Goal: Task Accomplishment & Management: Manage account settings

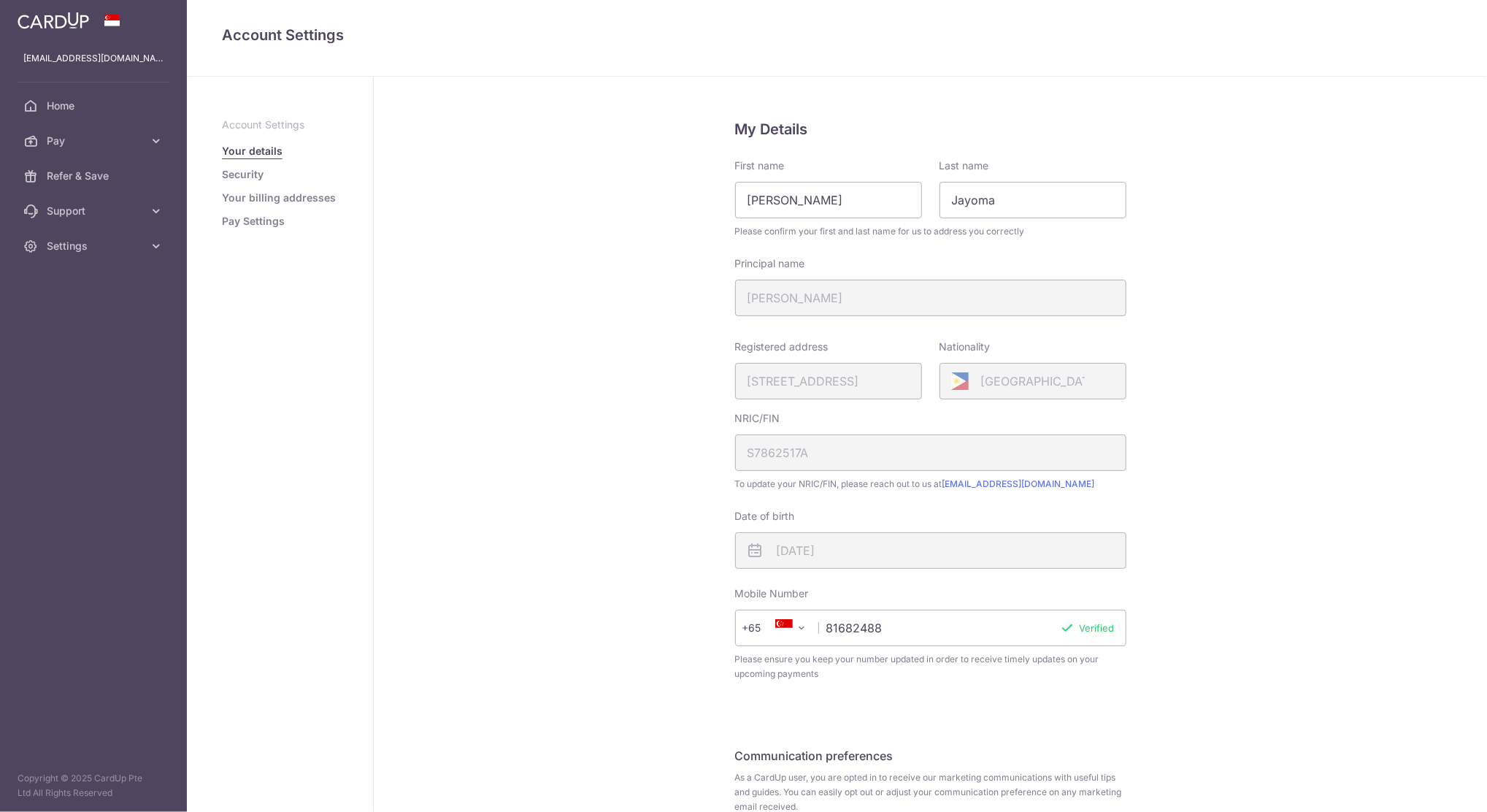
click at [251, 219] on link "Pay Settings" at bounding box center [254, 220] width 63 height 15
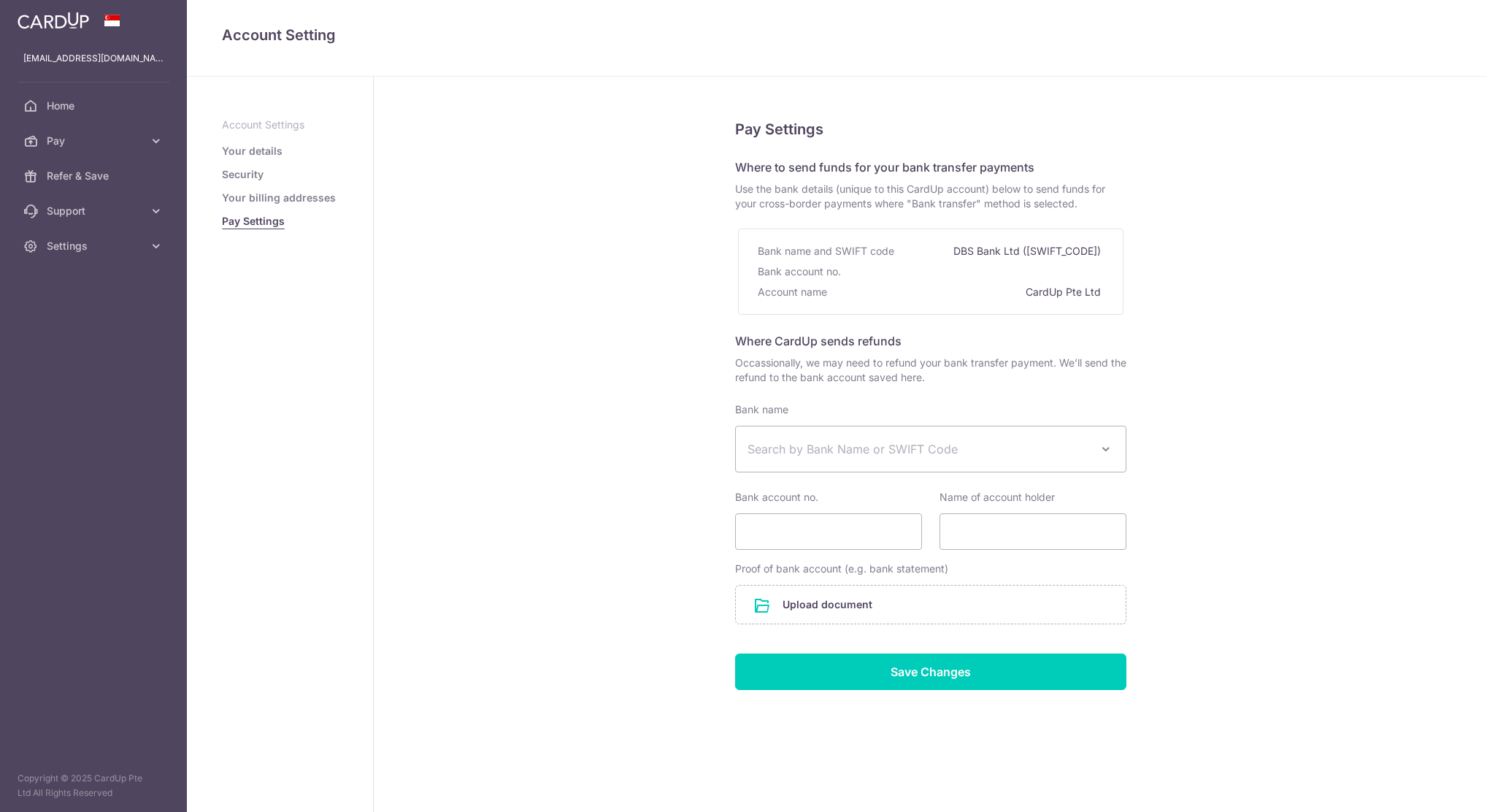
select select
click at [261, 194] on link "Your billing addresses" at bounding box center [279, 197] width 114 height 15
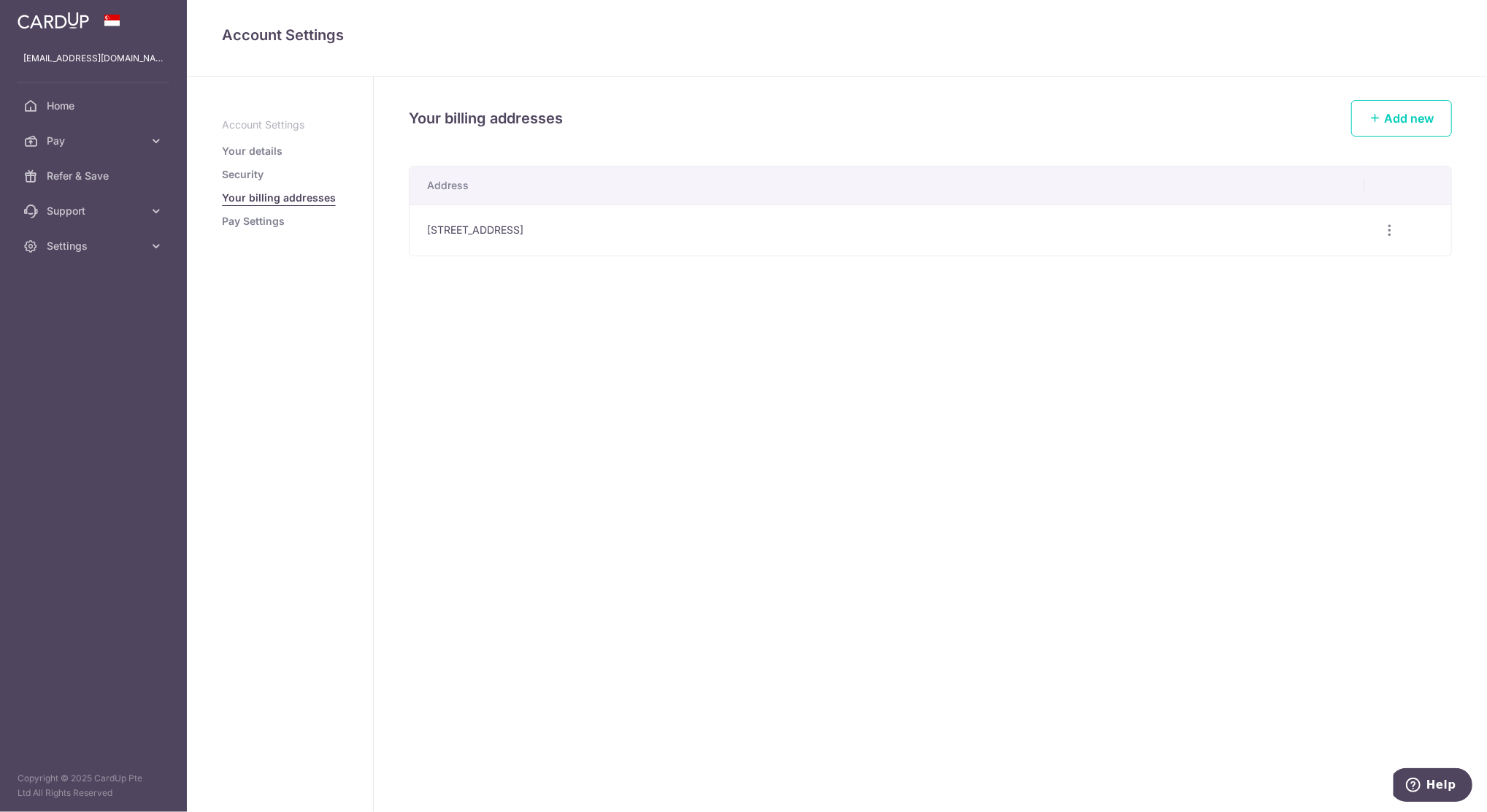
click at [261, 176] on link "Security" at bounding box center [243, 174] width 41 height 15
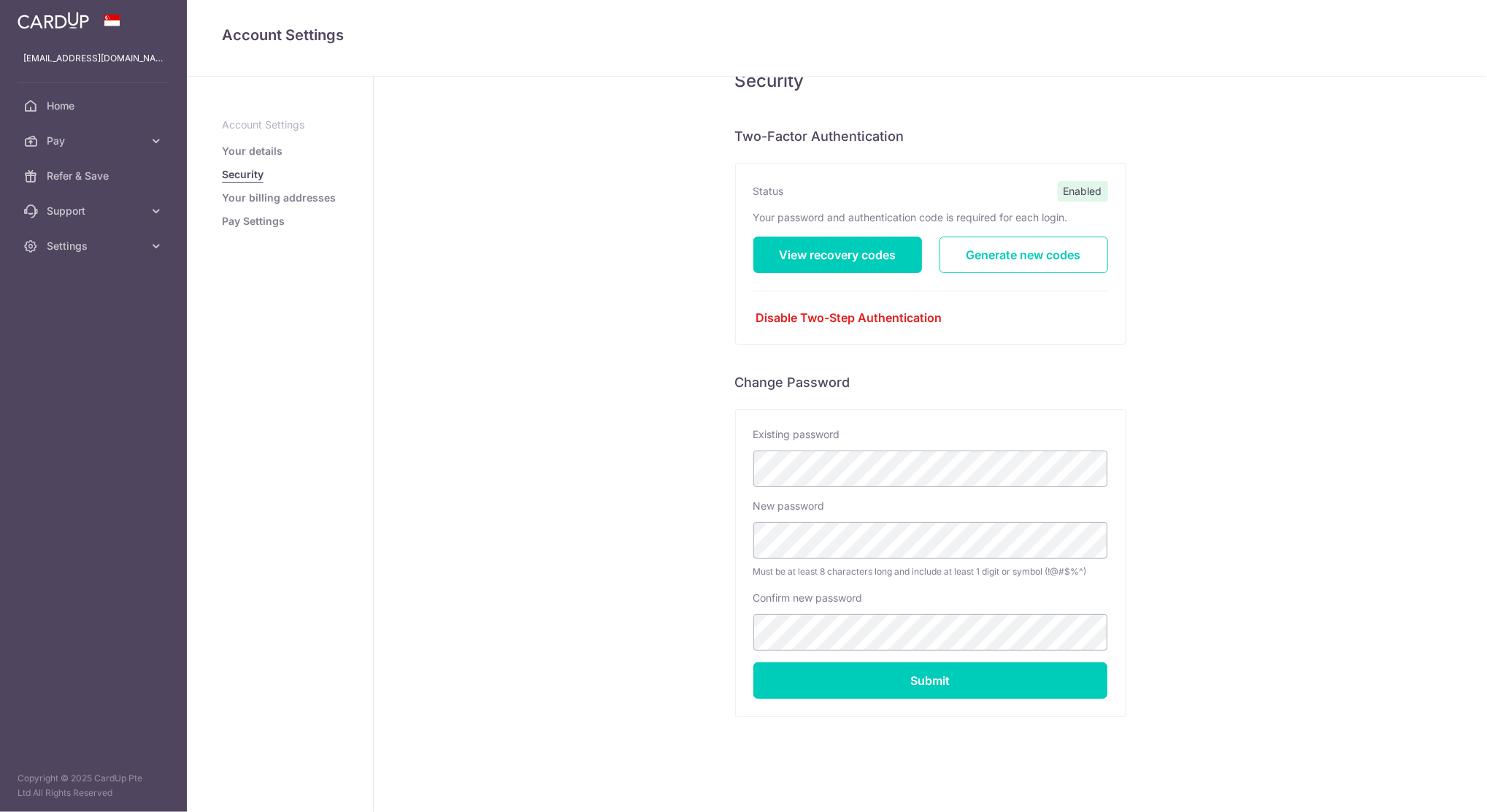
scroll to position [50, 0]
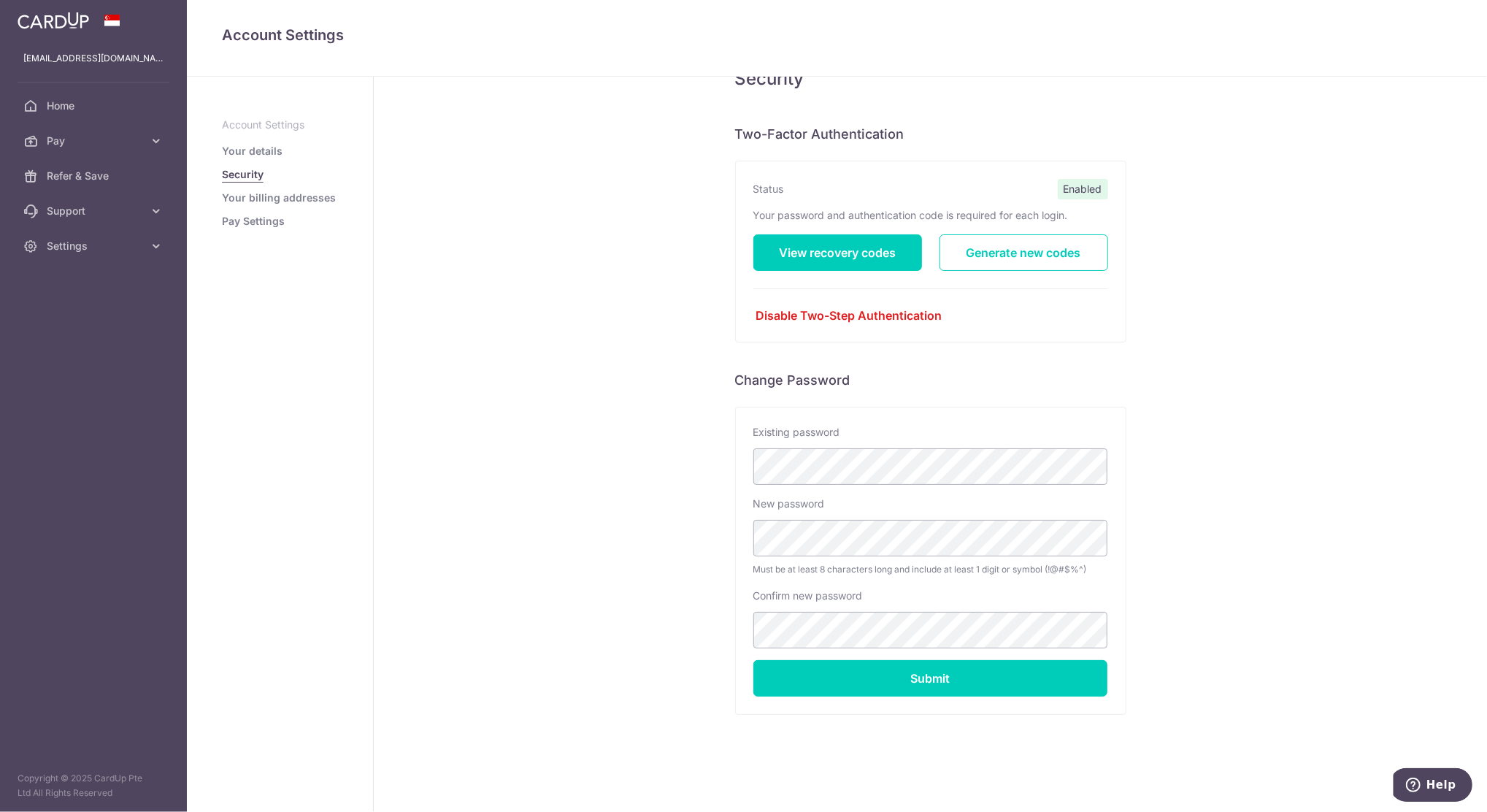
click at [260, 150] on link "Your details" at bounding box center [253, 151] width 61 height 15
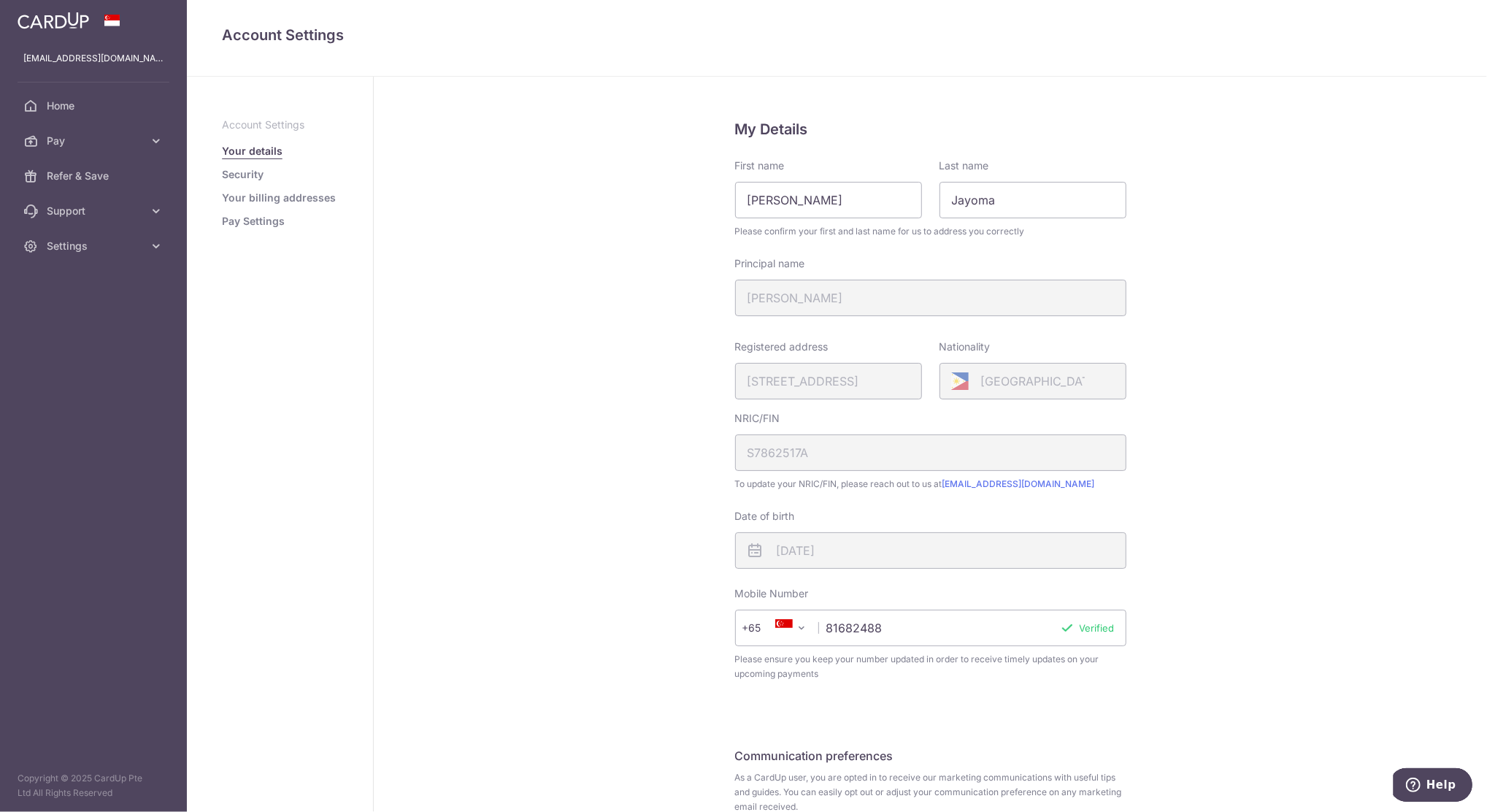
click at [271, 115] on aside "Account Settings Your details Security Your billing addresses Pay Settings" at bounding box center [280, 444] width 187 height 735
click at [269, 132] on ul "Account Settings Your details Security Your billing addresses Pay Settings" at bounding box center [280, 172] width 116 height 111
click at [272, 123] on p "Account Settings" at bounding box center [280, 124] width 116 height 15
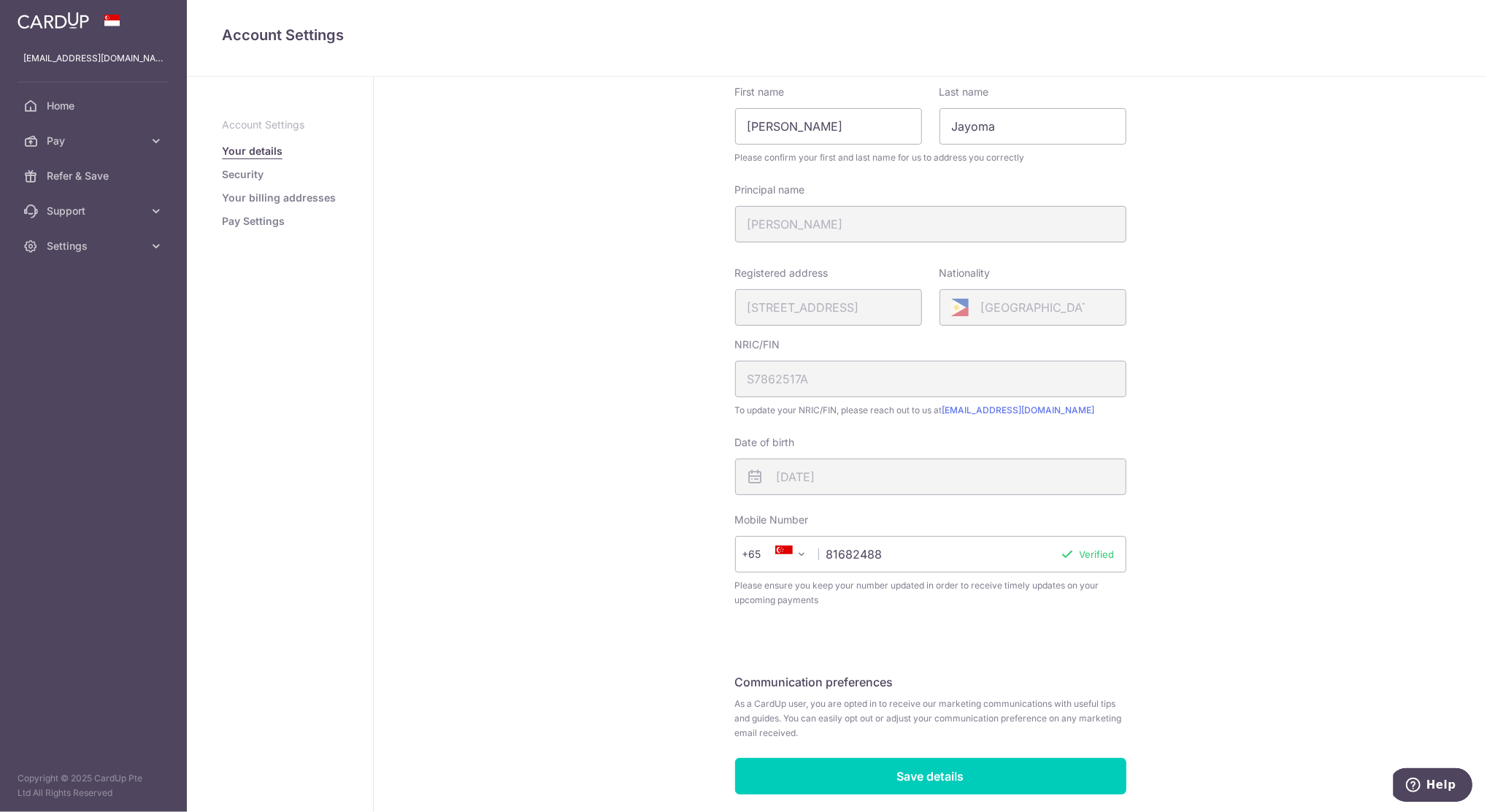
scroll to position [124, 0]
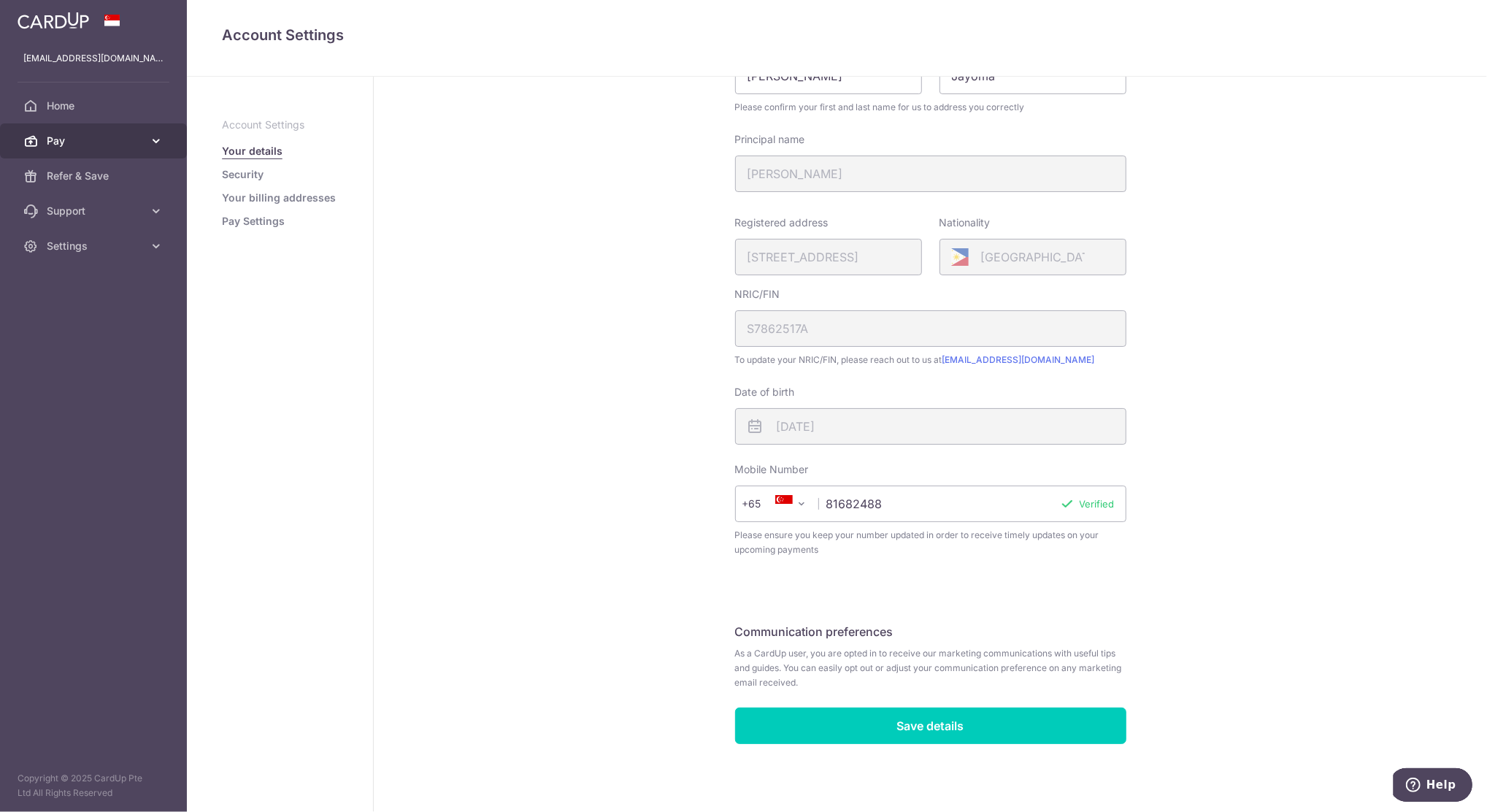
click at [99, 148] on span "Pay" at bounding box center [95, 140] width 96 height 15
click at [65, 252] on span "Cards" at bounding box center [95, 246] width 96 height 15
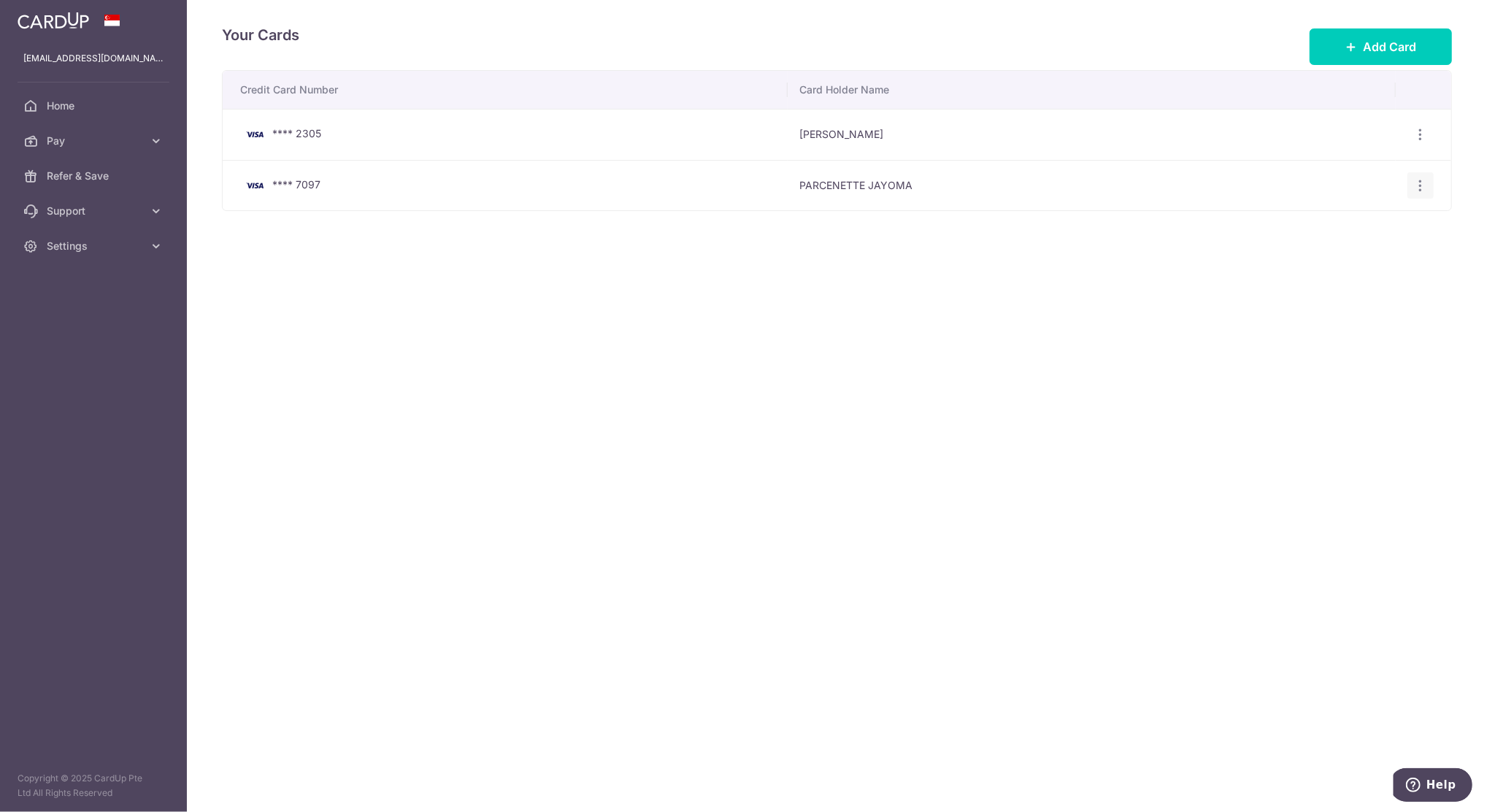
click at [1421, 178] on icon "button" at bounding box center [1420, 186] width 16 height 16
click at [1370, 216] on link "View/Edit" at bounding box center [1357, 225] width 152 height 35
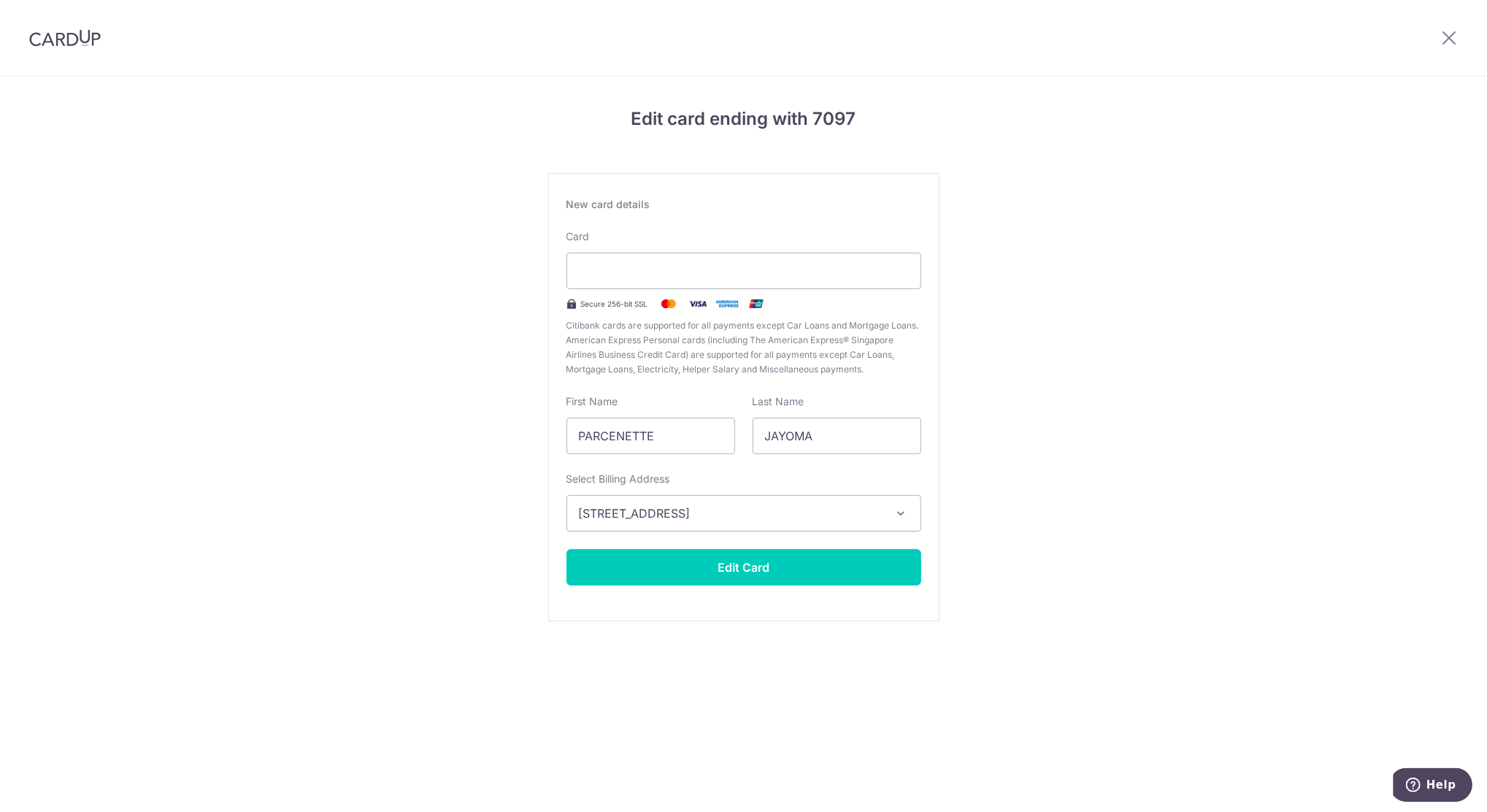
click at [901, 514] on icon "button" at bounding box center [901, 512] width 15 height 15
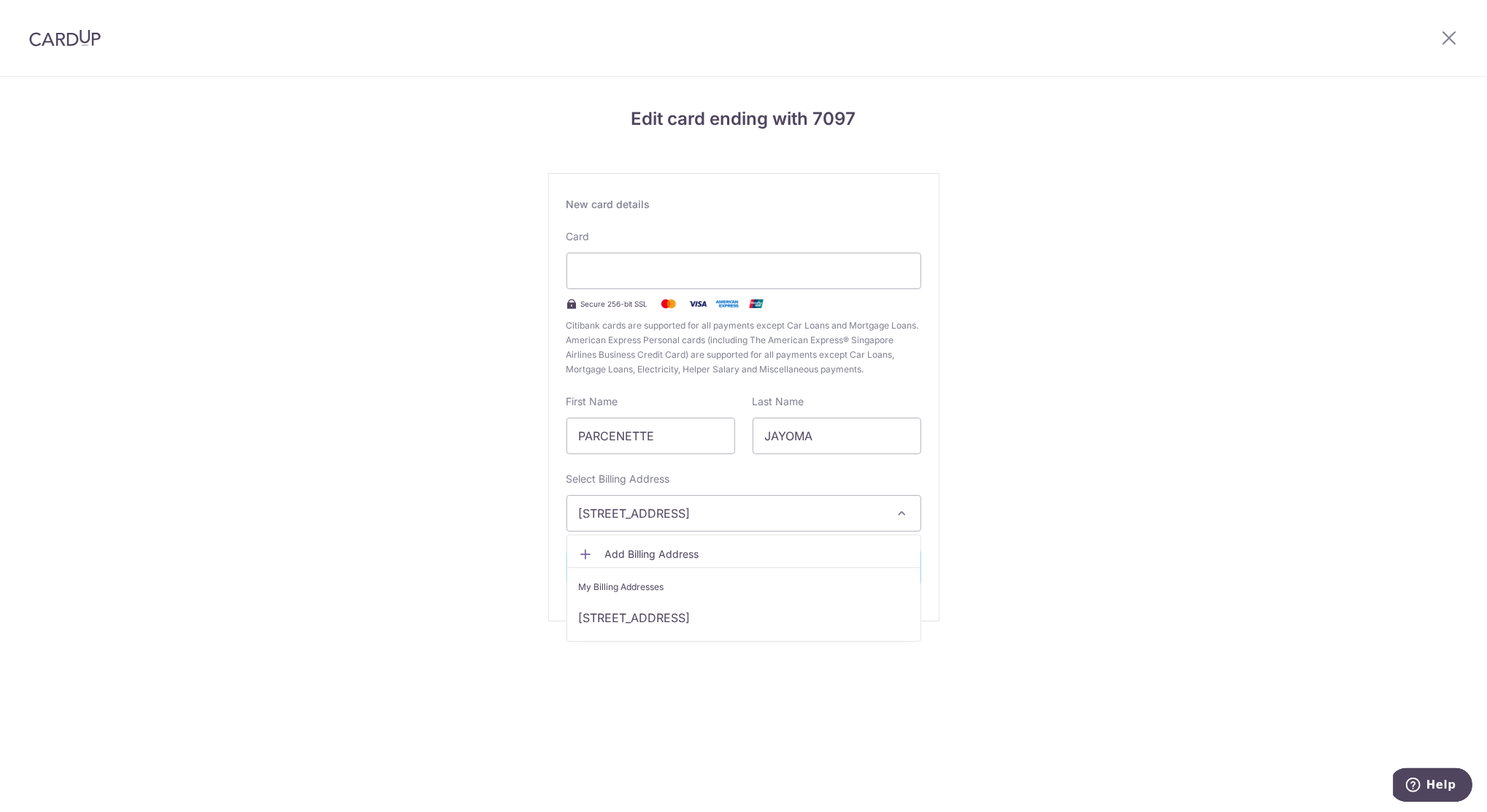
click at [901, 514] on icon "button" at bounding box center [901, 512] width 15 height 15
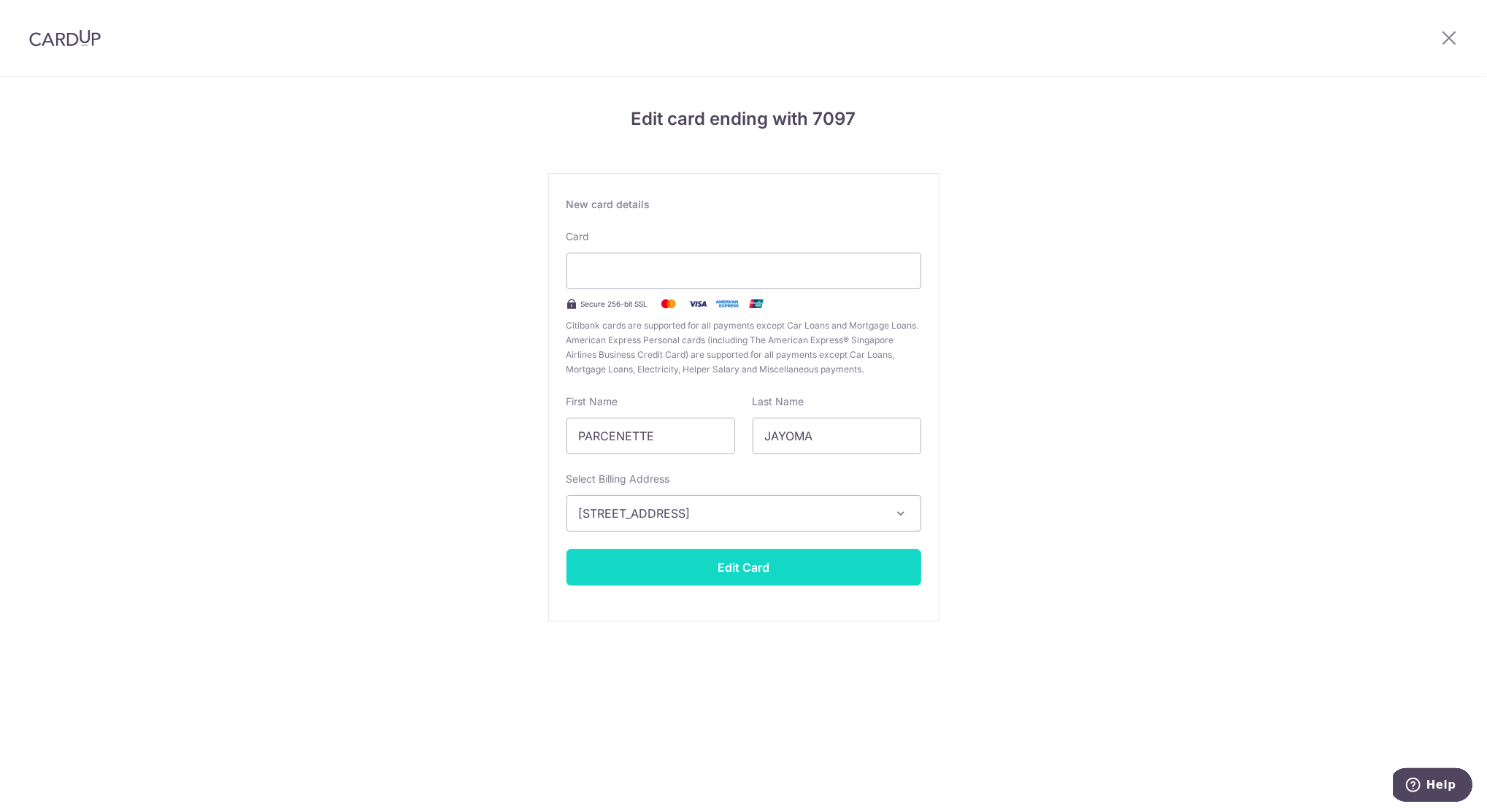
click at [778, 568] on button "Edit Card" at bounding box center [744, 566] width 355 height 36
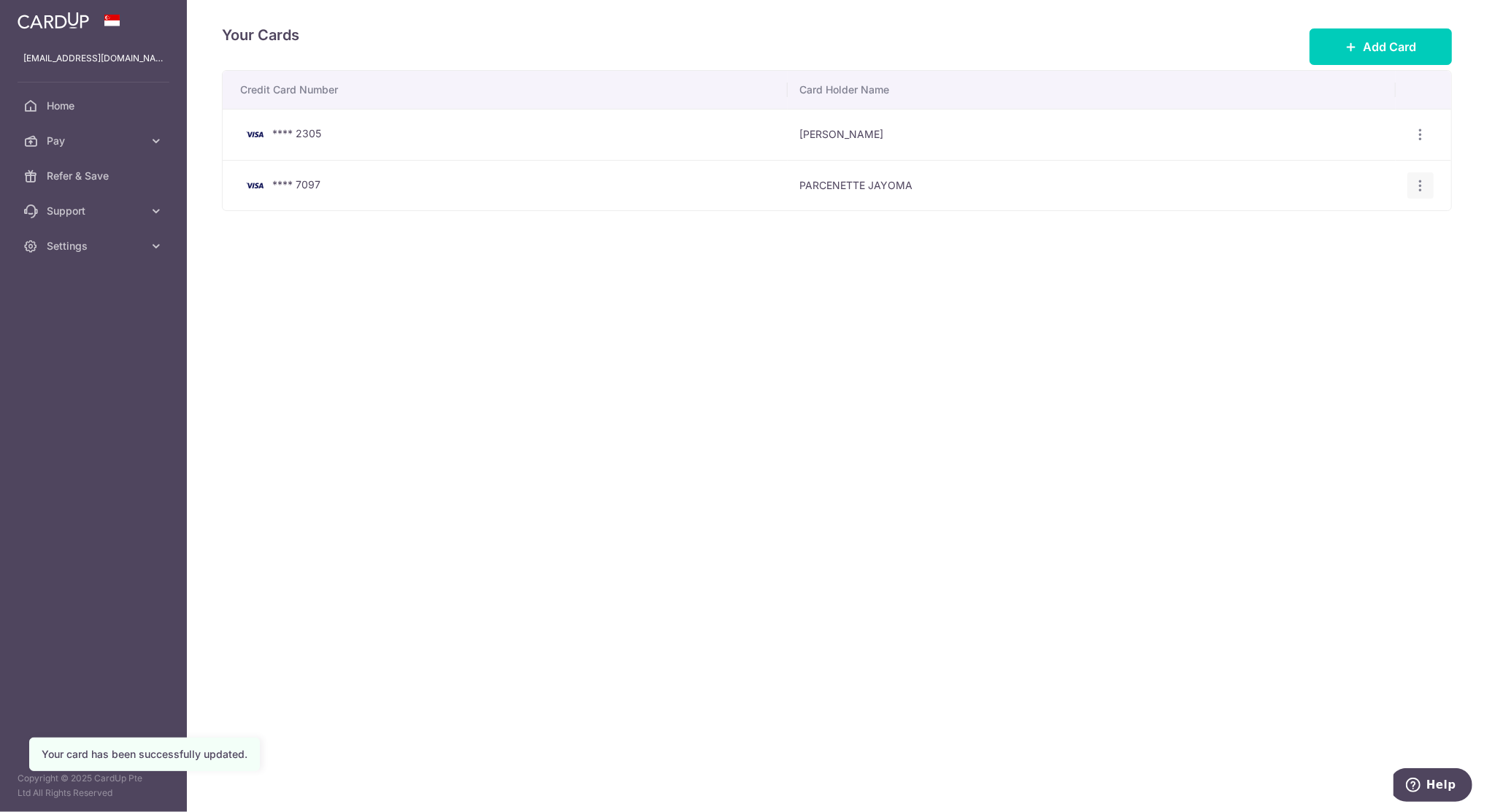
click at [1421, 187] on icon "button" at bounding box center [1420, 186] width 16 height 16
click at [1359, 222] on span "View/Edit" at bounding box center [1370, 225] width 99 height 18
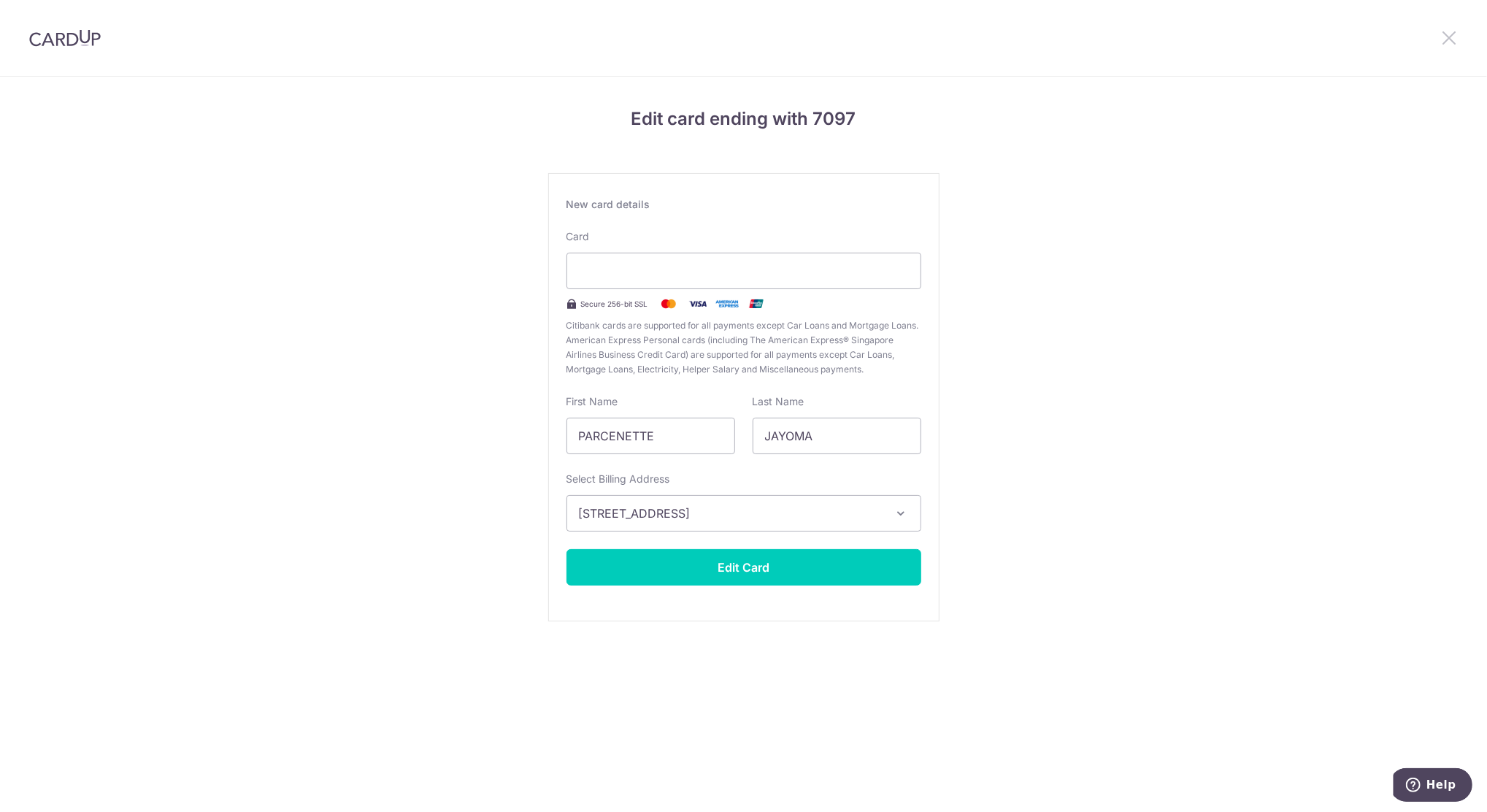
click at [1442, 41] on icon at bounding box center [1449, 37] width 18 height 19
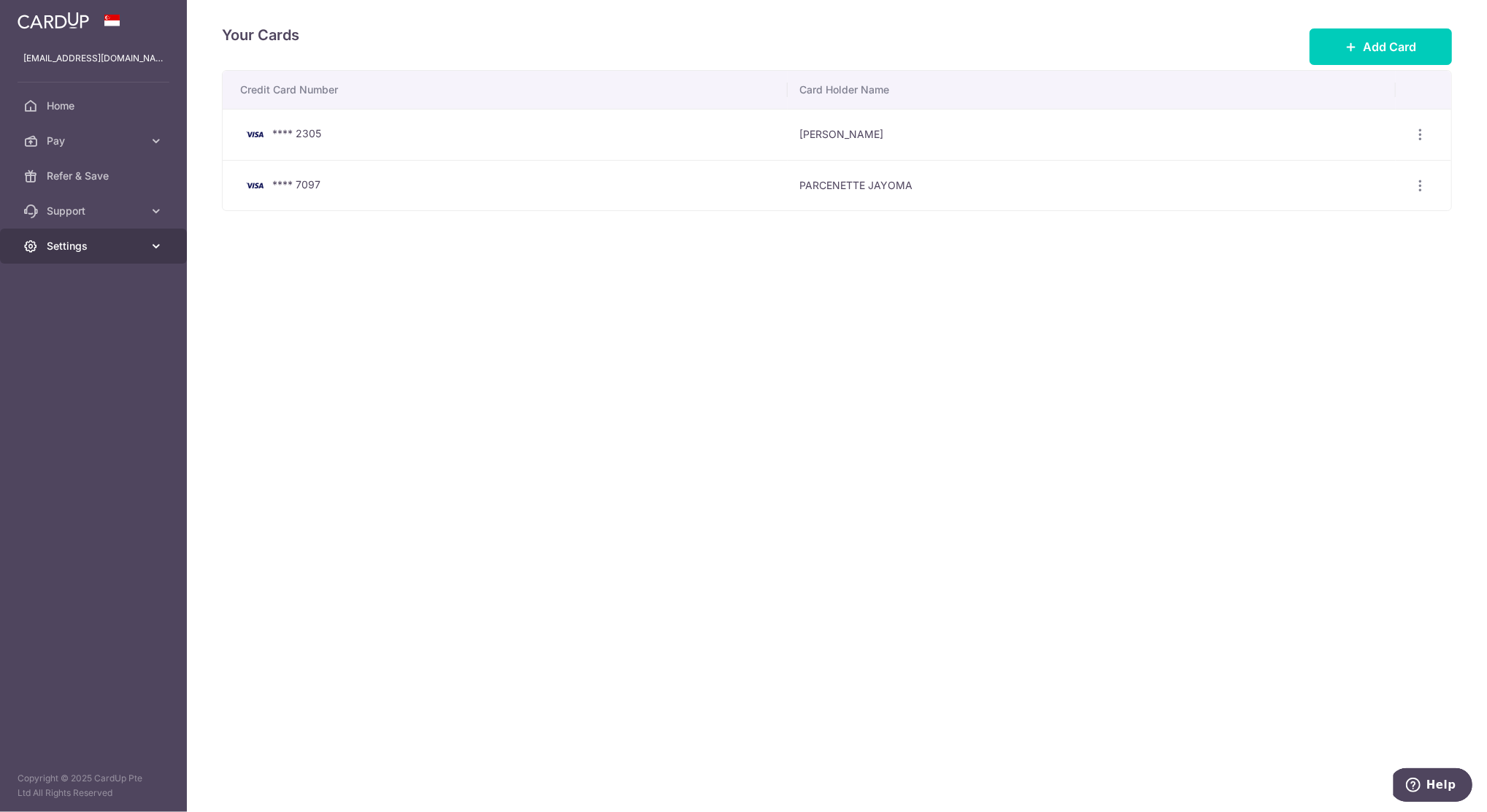
click at [148, 242] on link "Settings" at bounding box center [93, 246] width 187 height 35
click at [90, 219] on link "Support" at bounding box center [93, 211] width 187 height 35
click at [64, 289] on link "Contact Us" at bounding box center [93, 281] width 187 height 35
click at [1425, 783] on span "Help" at bounding box center [1415, 784] width 21 height 15
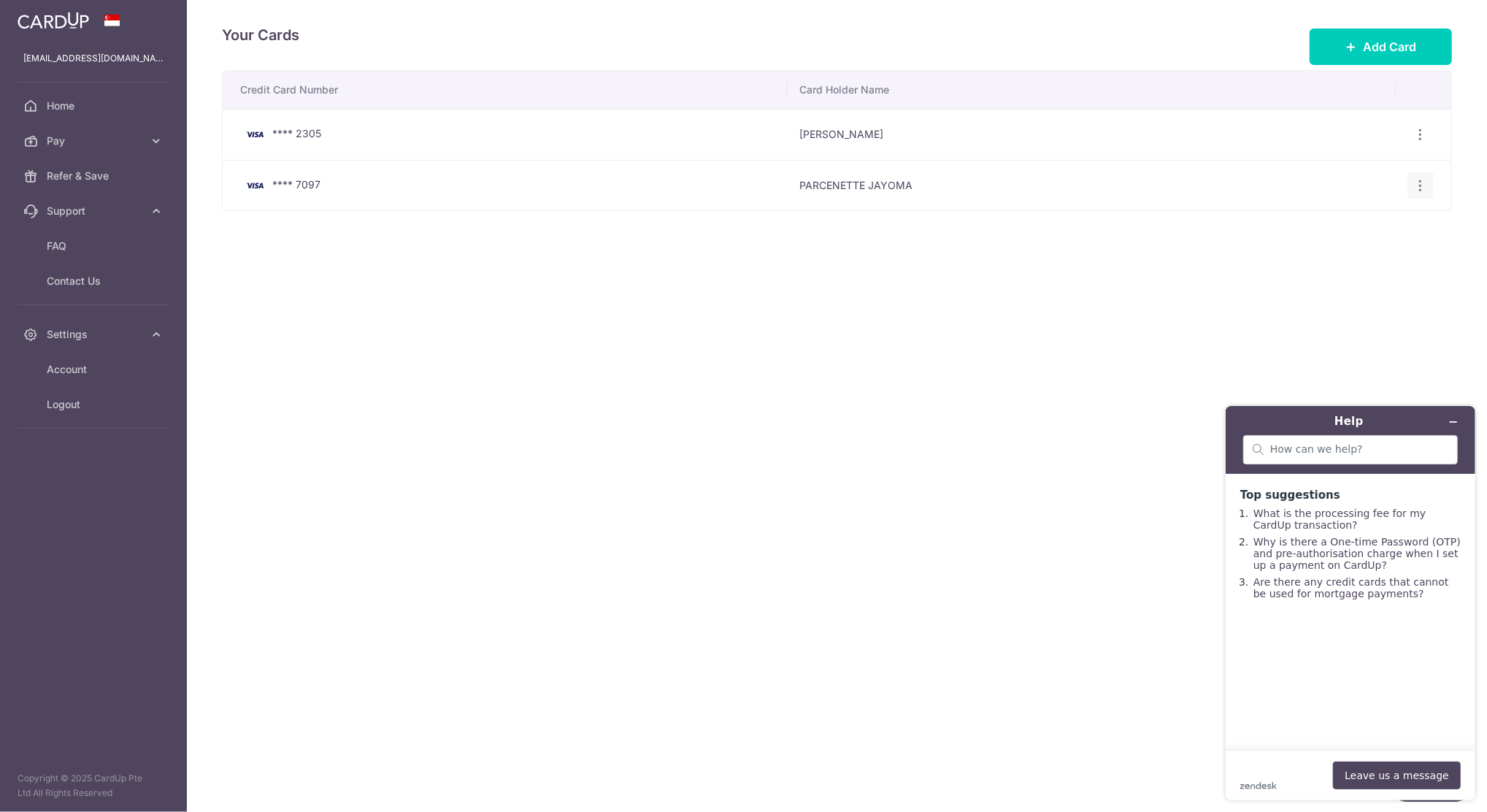
click at [1416, 193] on div "View/Edit Delete" at bounding box center [1421, 186] width 27 height 27
click at [1424, 187] on icon "button" at bounding box center [1420, 186] width 16 height 16
click at [1362, 229] on span "View/Edit" at bounding box center [1370, 225] width 99 height 18
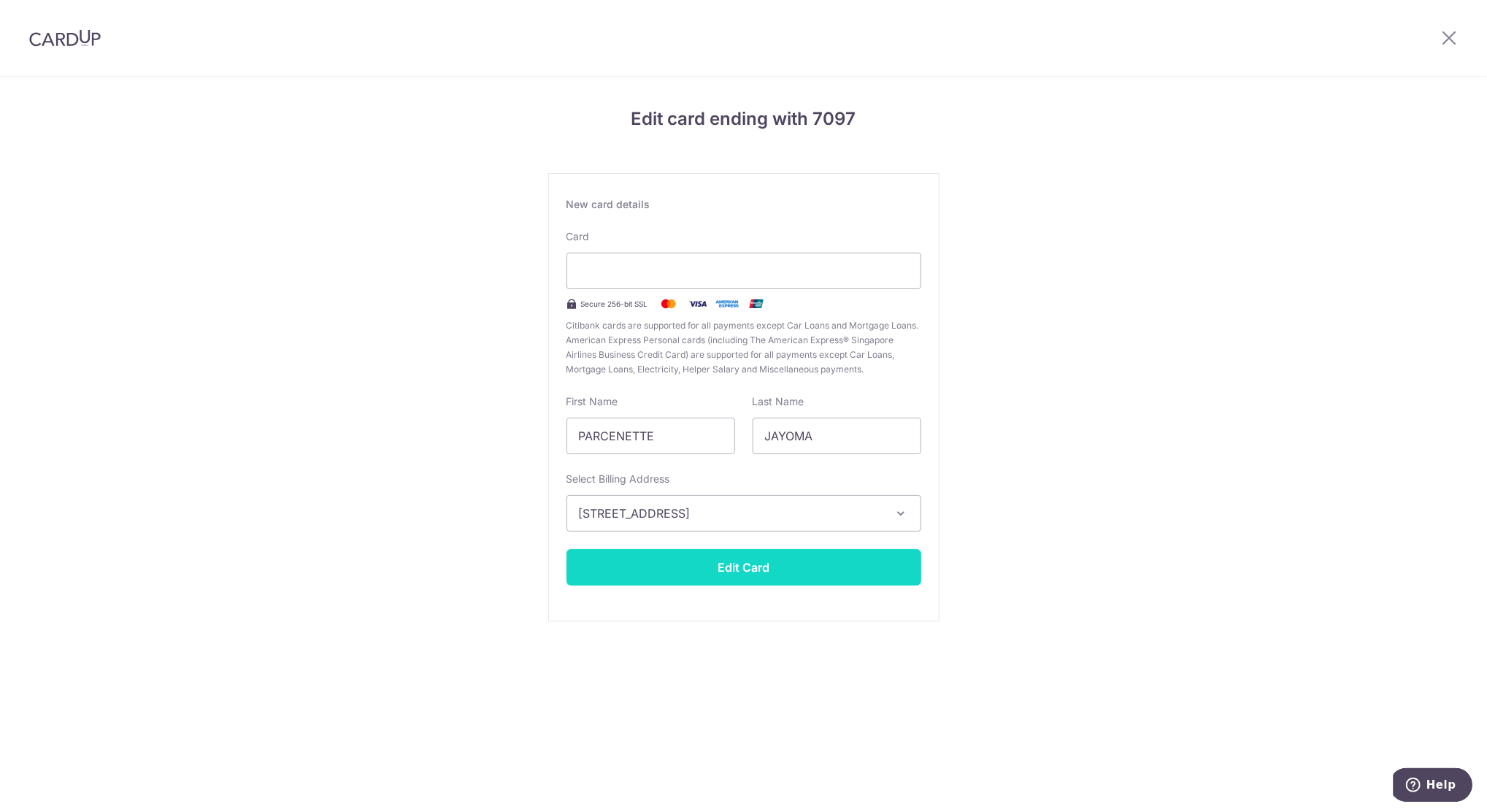
click at [750, 562] on button "Edit Card" at bounding box center [744, 566] width 355 height 36
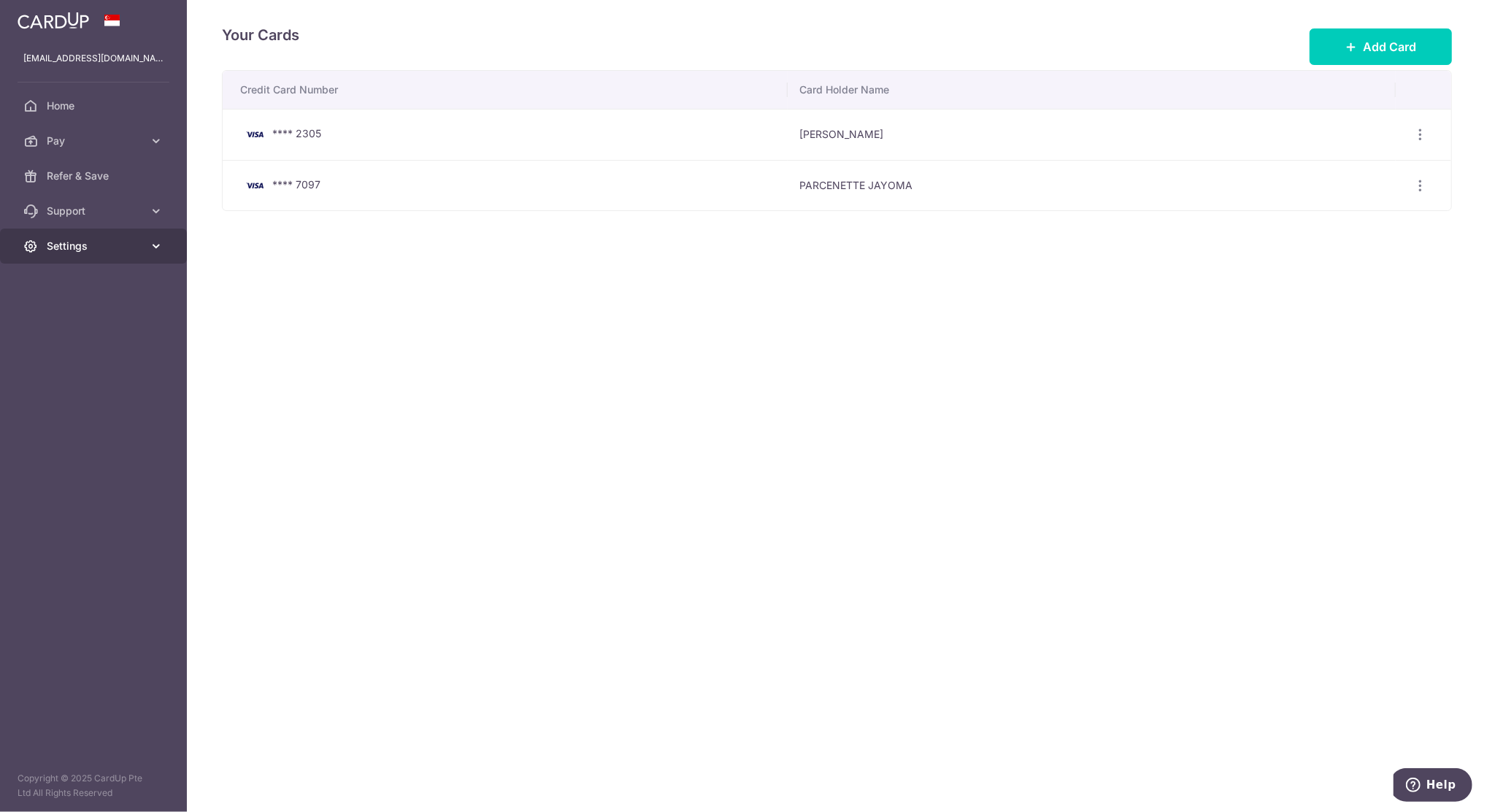
click at [149, 245] on icon at bounding box center [156, 246] width 15 height 15
click at [85, 319] on span "Logout" at bounding box center [95, 315] width 96 height 15
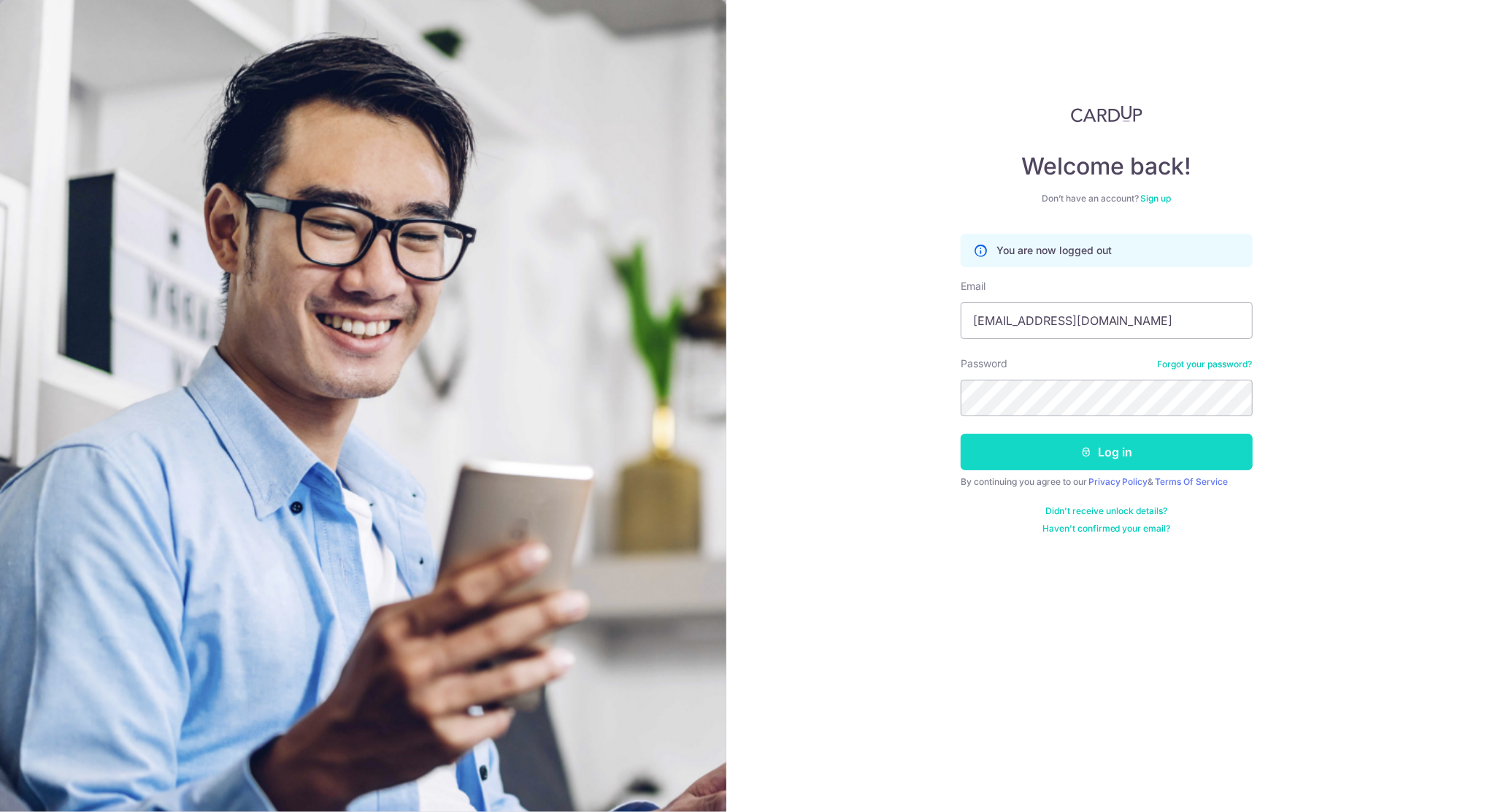
type input "[EMAIL_ADDRESS][DOMAIN_NAME]"
click at [1011, 453] on button "Log in" at bounding box center [1107, 452] width 292 height 36
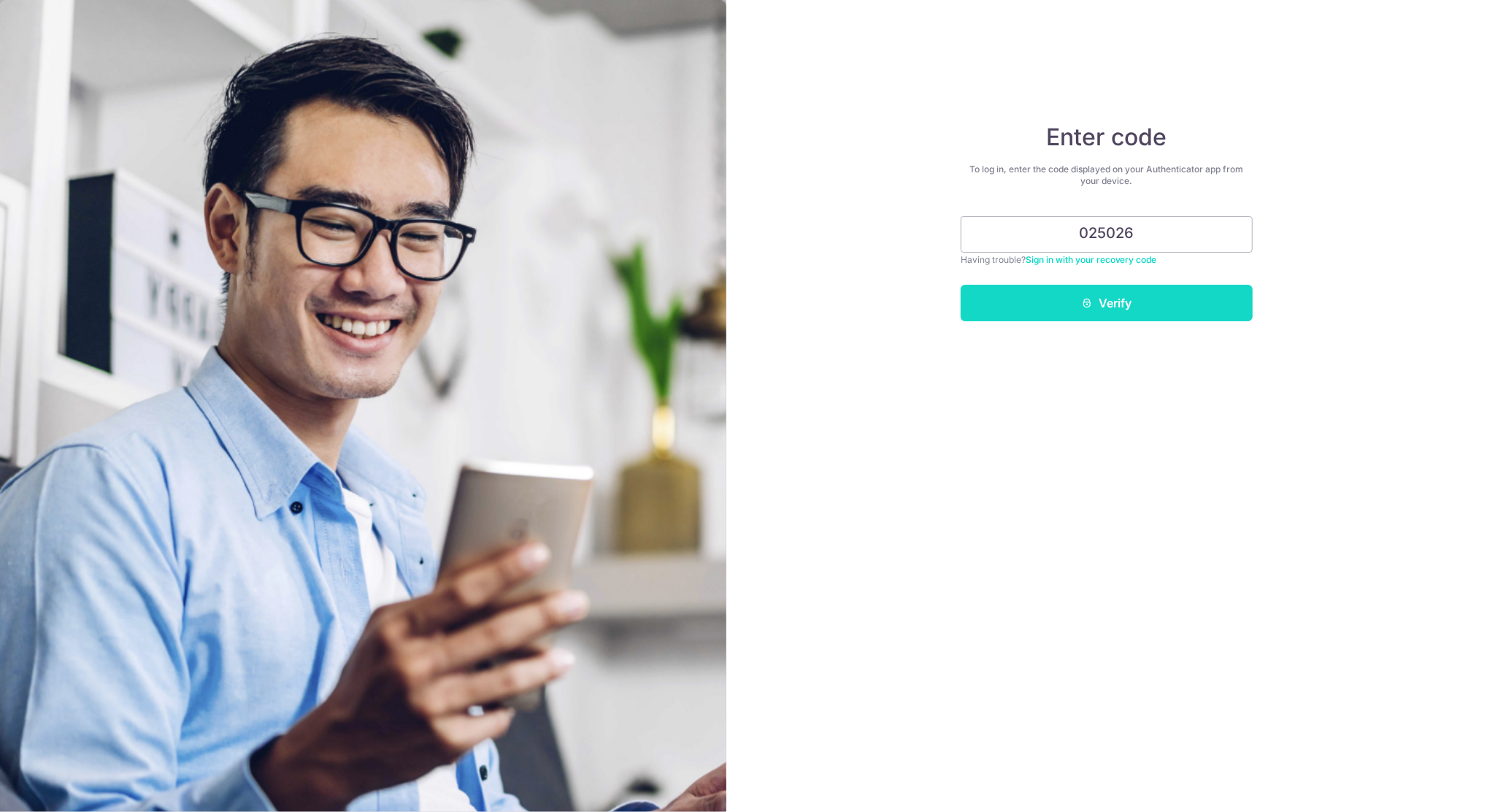
type input "025026"
click at [1129, 299] on button "Verify" at bounding box center [1107, 303] width 292 height 36
